Goal: Task Accomplishment & Management: Manage account settings

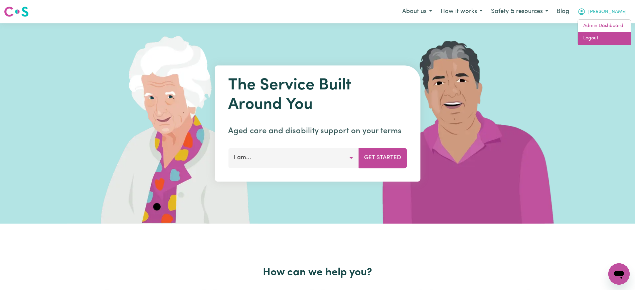
click at [605, 38] on link "Logout" at bounding box center [604, 38] width 53 height 13
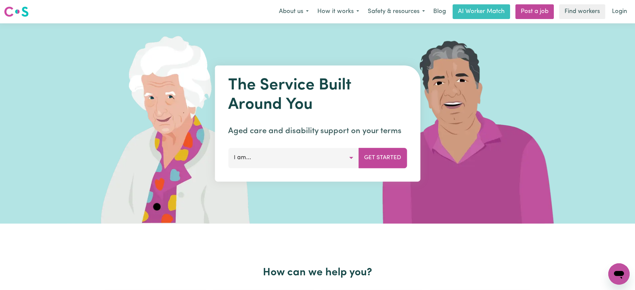
drag, startPoint x: 616, startPoint y: 20, endPoint x: 620, endPoint y: 16, distance: 5.4
click at [620, 16] on link "Login" at bounding box center [619, 11] width 23 height 15
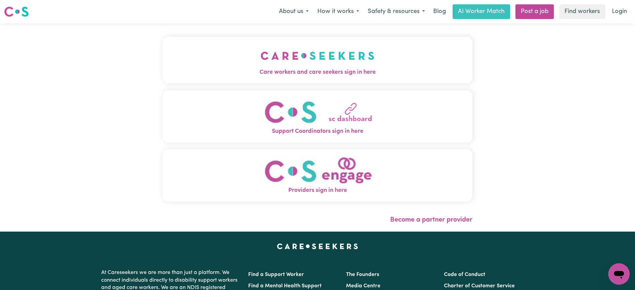
click at [320, 58] on img "Care workers and care seekers sign in here" at bounding box center [318, 55] width 114 height 25
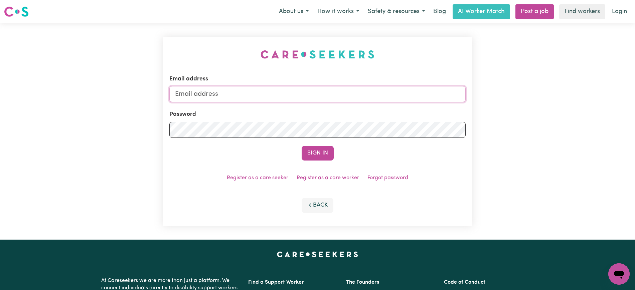
type input "[PERSON_NAME][EMAIL_ADDRESS][DOMAIN_NAME]"
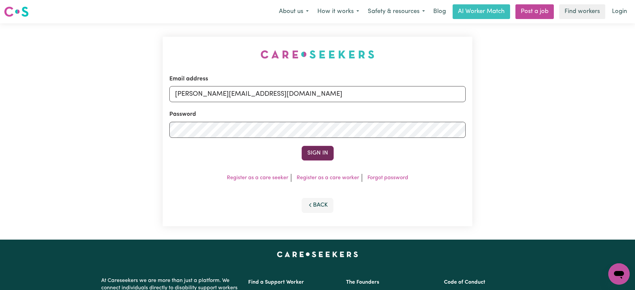
click at [312, 152] on button "Sign In" at bounding box center [318, 153] width 32 height 15
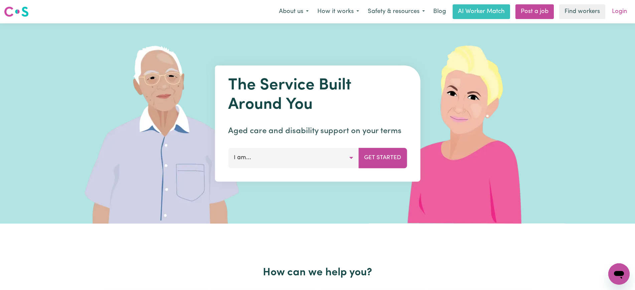
click at [620, 15] on link "Login" at bounding box center [619, 11] width 23 height 15
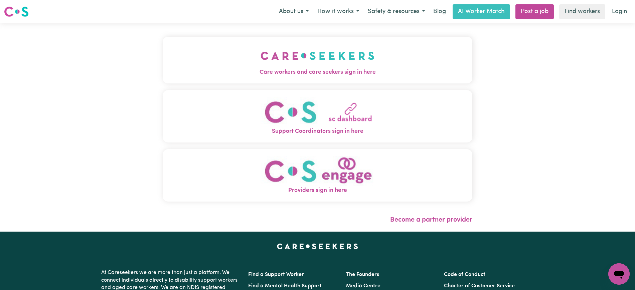
click at [392, 70] on span "Care workers and care seekers sign in here" at bounding box center [318, 72] width 310 height 9
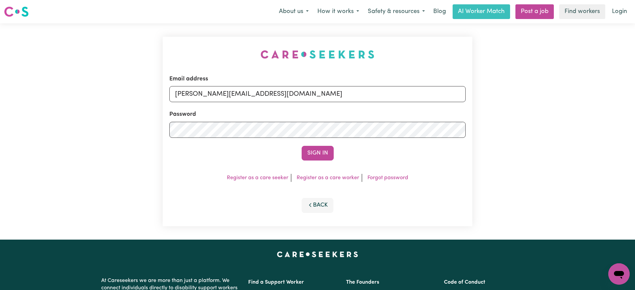
click at [231, 44] on div "Email address yvonne@careseekers.com.au Password Sign In Register as a care see…" at bounding box center [318, 132] width 310 height 190
click at [299, 90] on input "[PERSON_NAME][EMAIL_ADDRESS][DOMAIN_NAME]" at bounding box center [317, 94] width 296 height 16
drag, startPoint x: 216, startPoint y: 95, endPoint x: 421, endPoint y: 95, distance: 204.8
click at [425, 95] on input "SUPERUSER~1047182563@qq.com" at bounding box center [317, 94] width 296 height 16
type input "superuser~LorraineSullivanYS@careseekers.com.au"
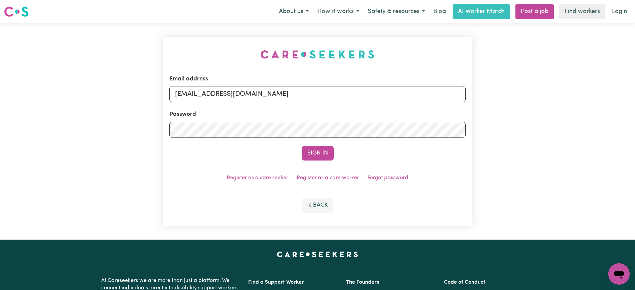
click at [302, 146] on button "Sign In" at bounding box center [318, 153] width 32 height 15
